Goal: Information Seeking & Learning: Get advice/opinions

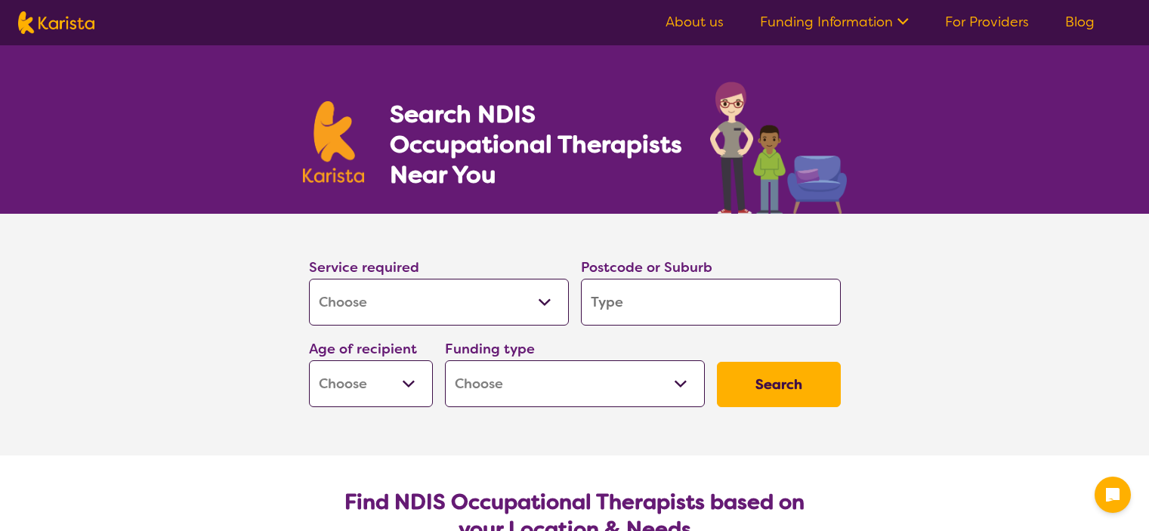
select select "[MEDICAL_DATA]"
drag, startPoint x: 0, startPoint y: 0, endPoint x: 716, endPoint y: 295, distance: 774.5
click at [716, 295] on input "search" at bounding box center [711, 302] width 260 height 47
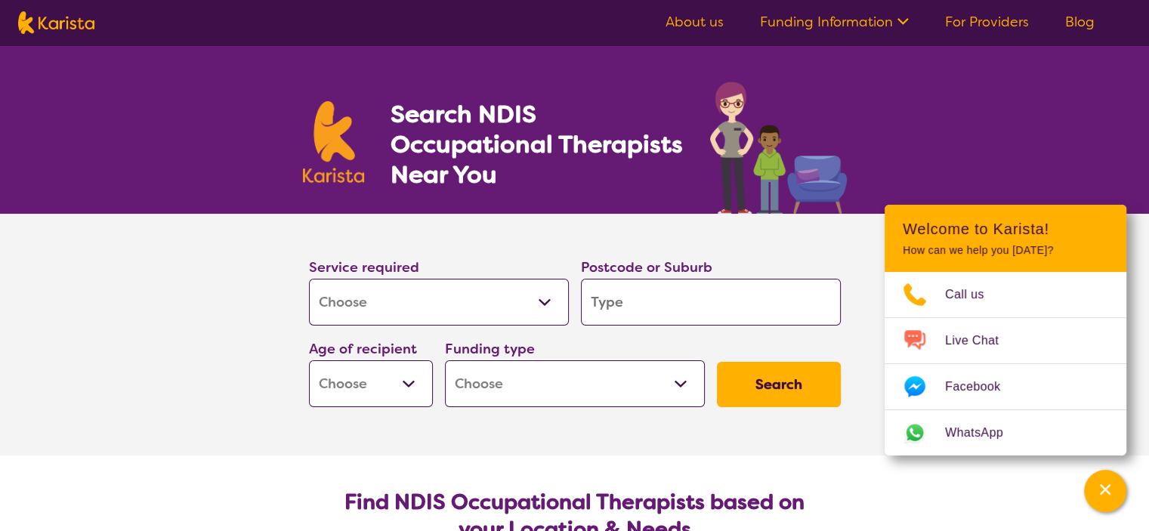
type input "5125"
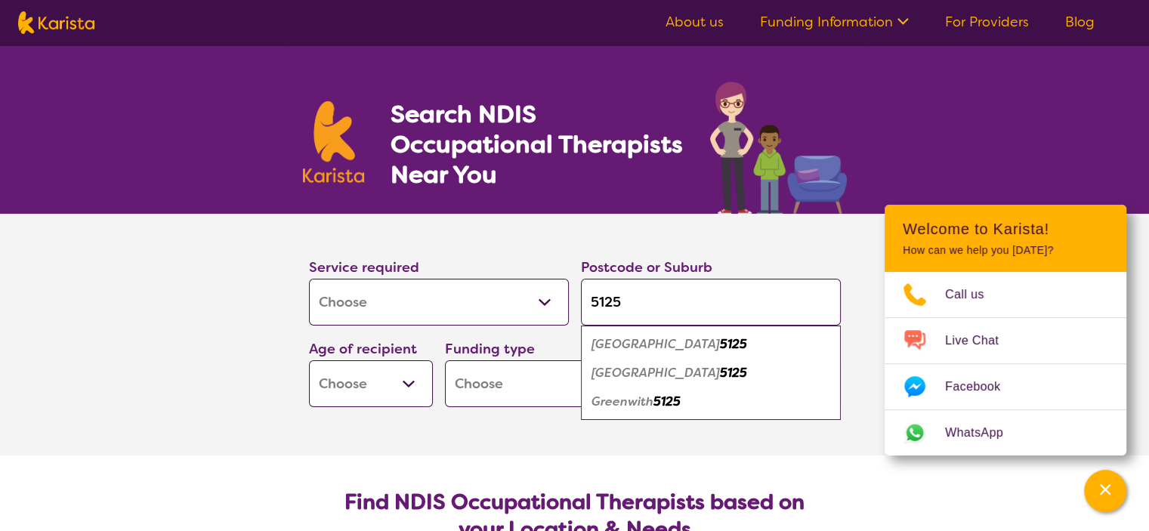
click at [659, 338] on em "[GEOGRAPHIC_DATA]" at bounding box center [656, 344] width 128 height 16
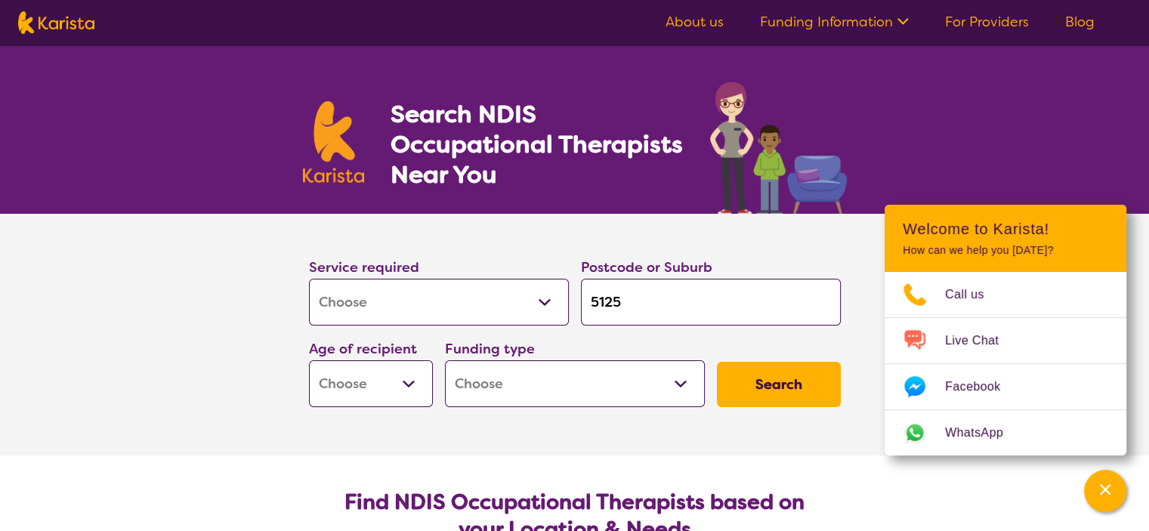
click at [408, 385] on select "Early Childhood - 0 to 9 Child - 10 to 11 Adolescent - 12 to 17 Adult - 18 to 6…" at bounding box center [371, 383] width 124 height 47
select select "AD"
click at [309, 360] on select "Early Childhood - 0 to 9 Child - 10 to 11 Adolescent - 12 to 17 Adult - 18 to 6…" at bounding box center [371, 383] width 124 height 47
select select "AD"
click at [513, 369] on select "Home Care Package (HCP) National Disability Insurance Scheme (NDIS) I don't know" at bounding box center [575, 383] width 260 height 47
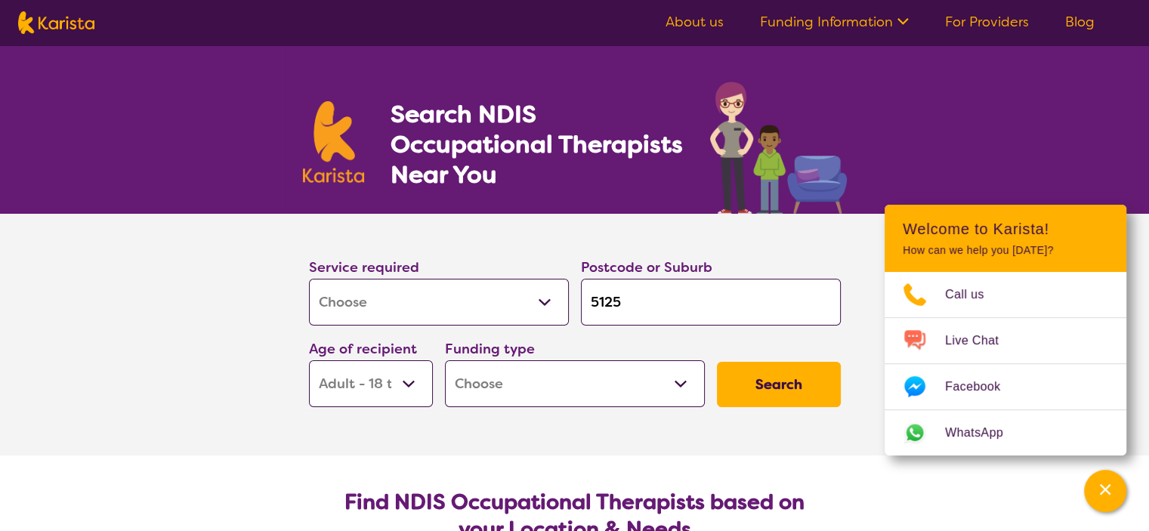
select select "NDIS"
click at [445, 360] on select "Home Care Package (HCP) National Disability Insurance Scheme (NDIS) I don't know" at bounding box center [575, 383] width 260 height 47
select select "NDIS"
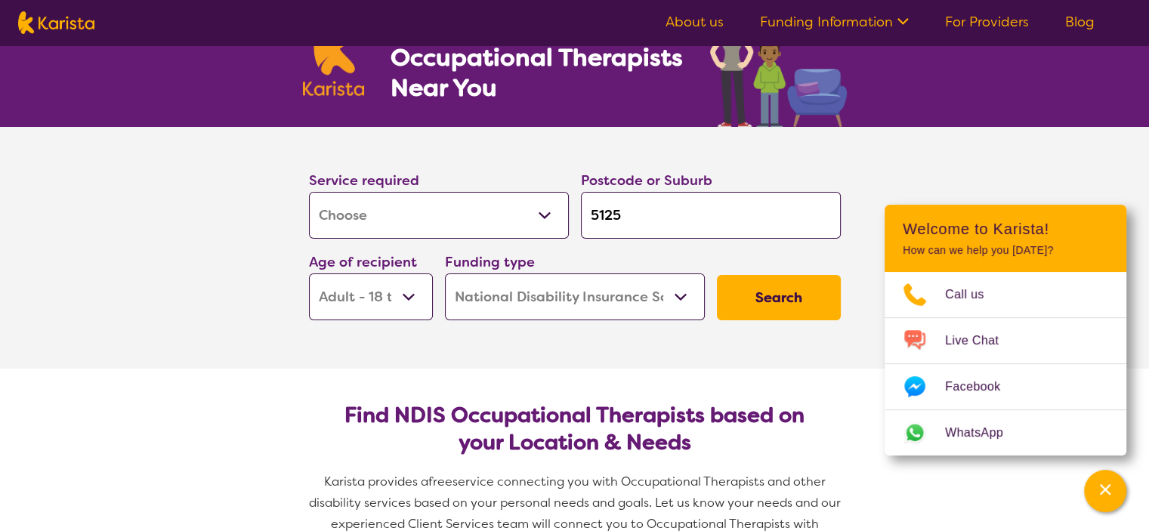
scroll to position [151, 0]
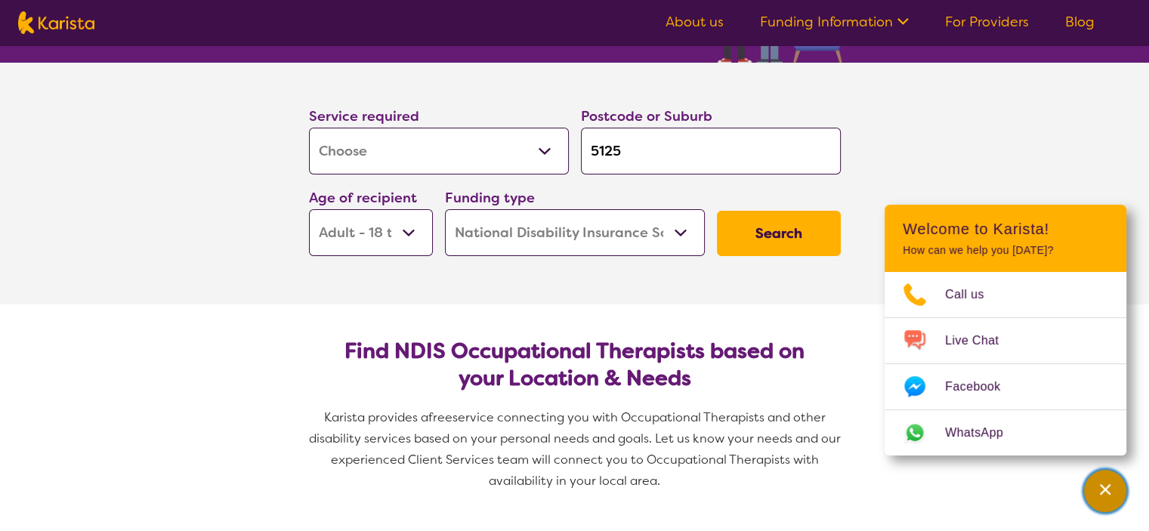
click at [1113, 503] on div "Channel Menu" at bounding box center [1105, 490] width 30 height 33
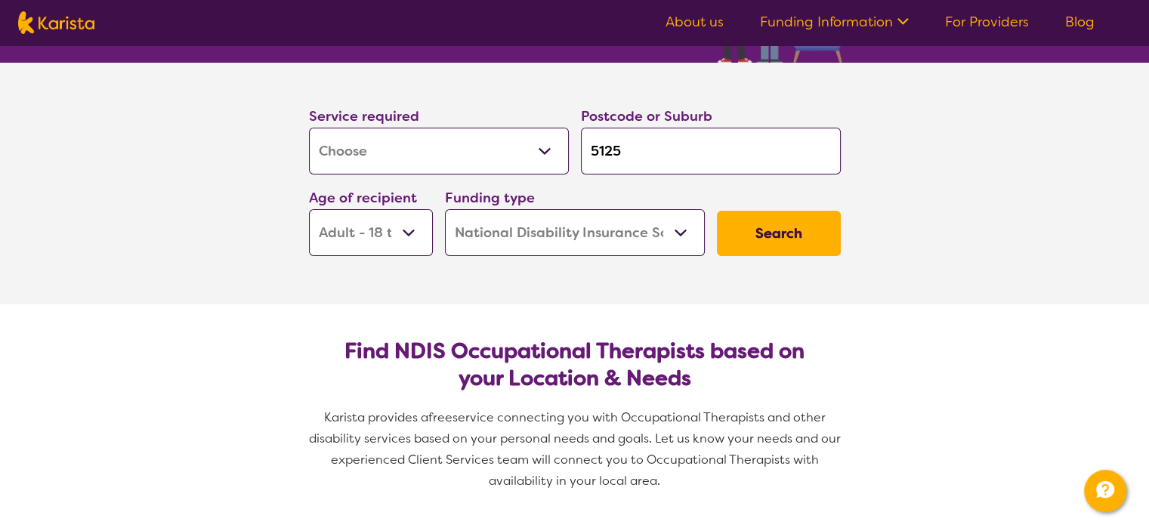
click at [804, 236] on button "Search" at bounding box center [779, 233] width 124 height 45
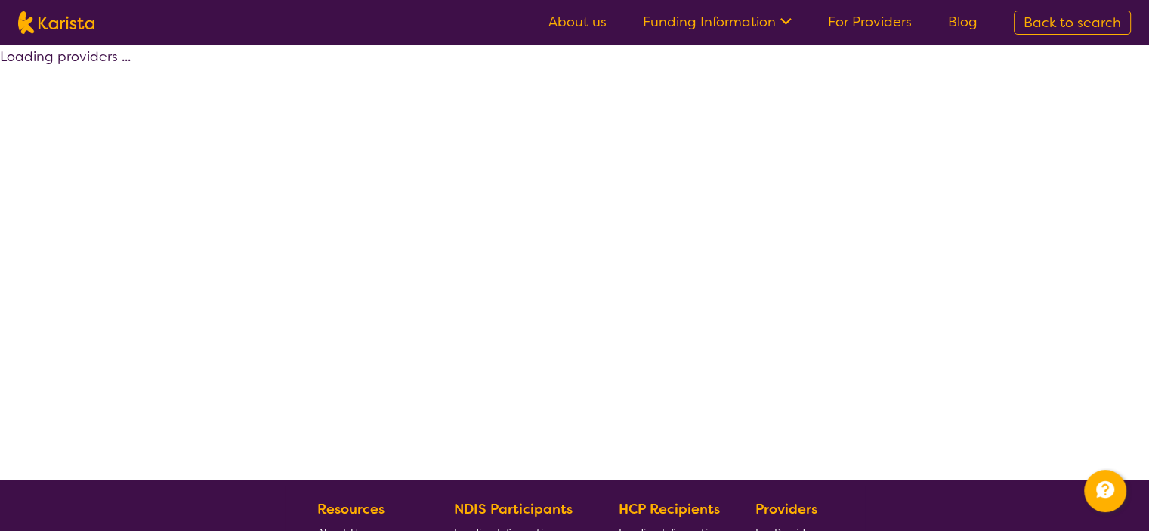
select select "by_score"
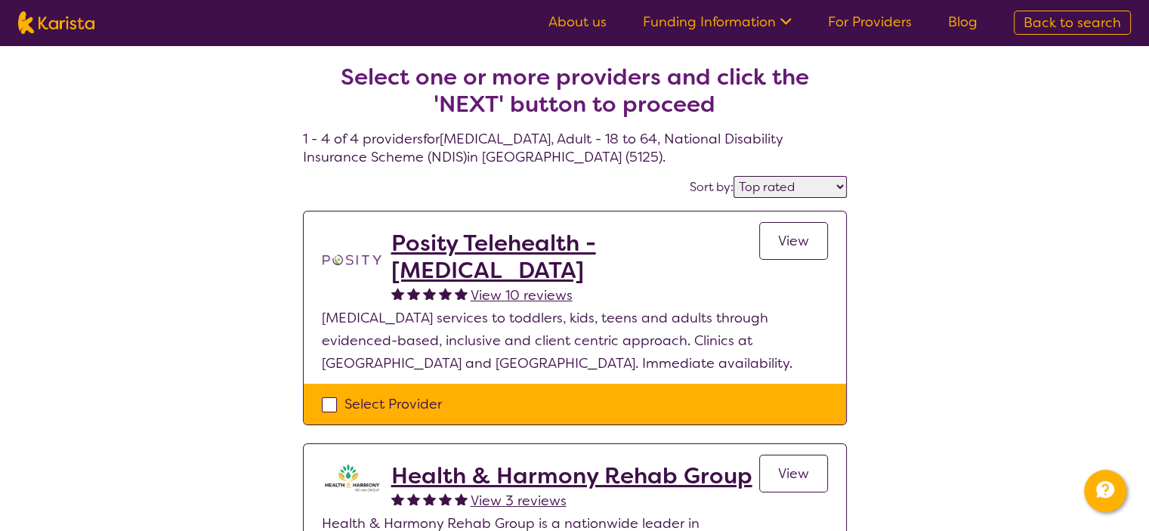
click at [447, 233] on h2 "Posity Telehealth - [MEDICAL_DATA]" at bounding box center [575, 257] width 368 height 54
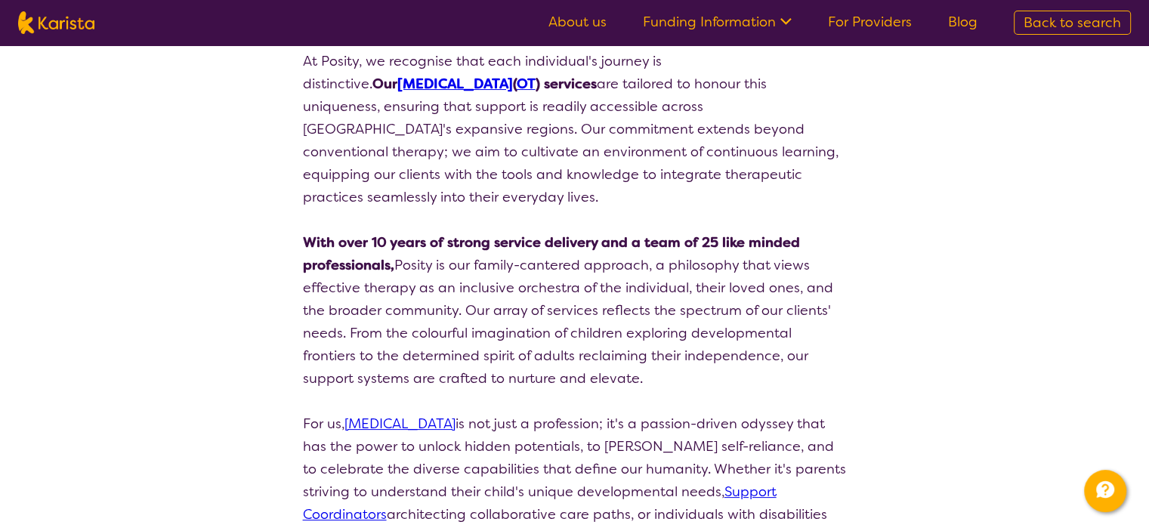
scroll to position [76, 0]
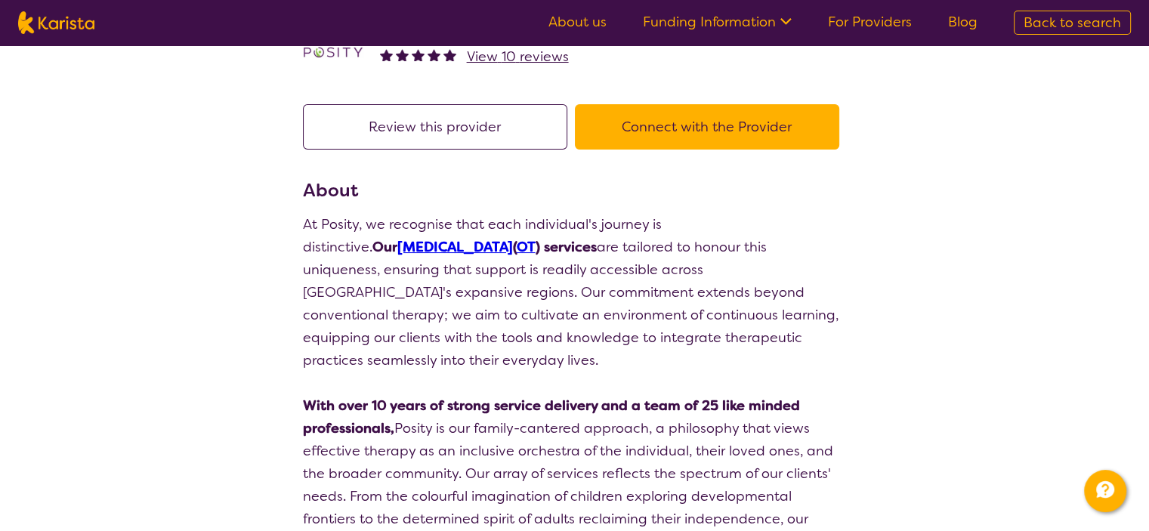
select select "by_score"
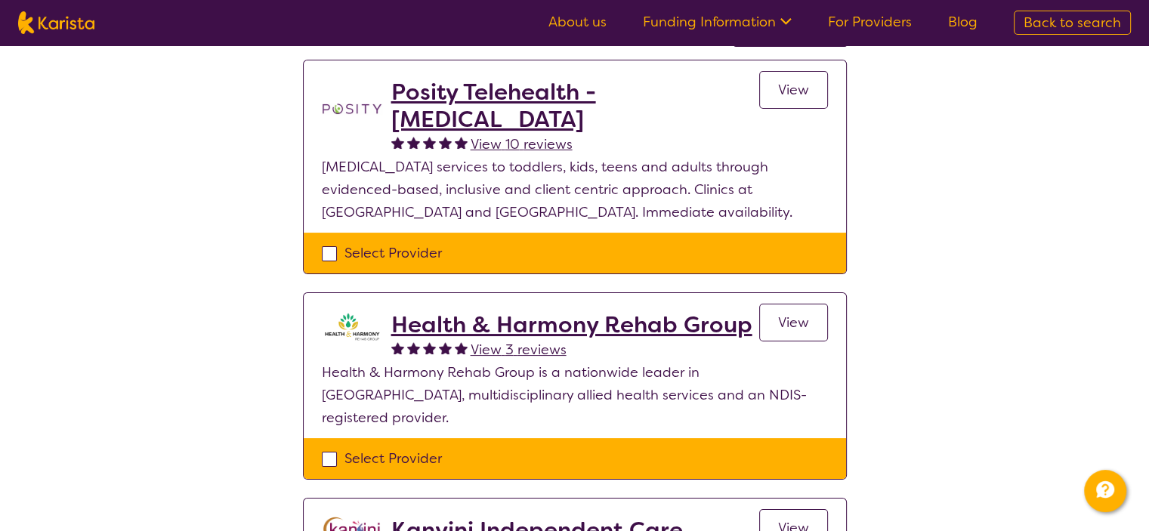
select select "[MEDICAL_DATA]"
select select "AD"
select select "NDIS"
select select "[MEDICAL_DATA]"
select select "AD"
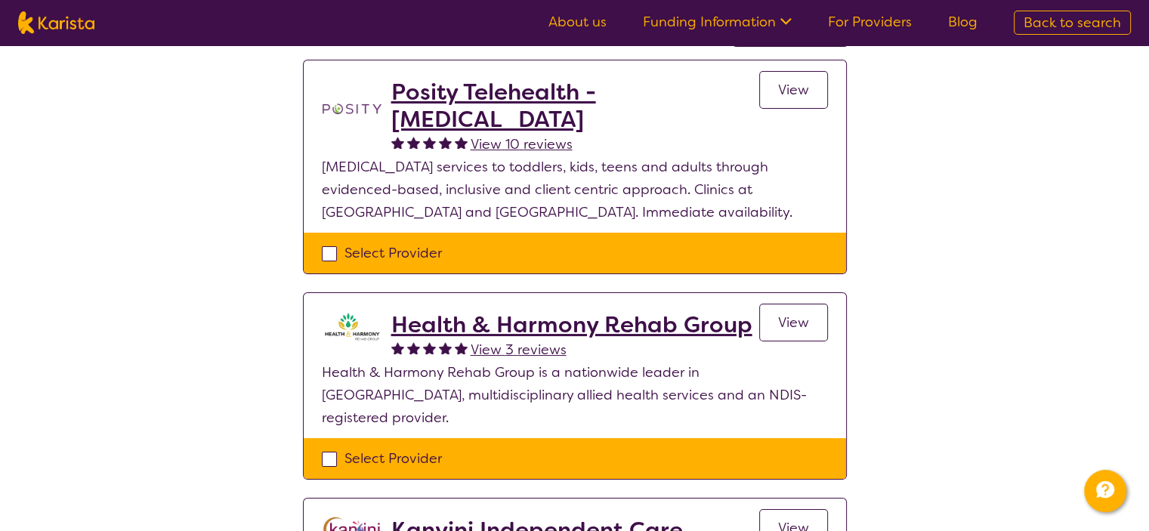
select select "NDIS"
